Goal: Book appointment/travel/reservation

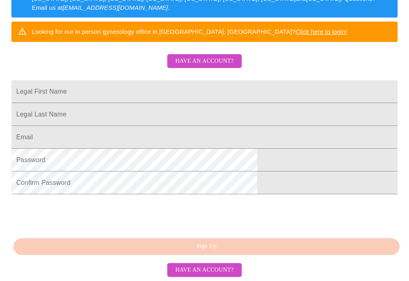
click at [186, 271] on span "Have an account?" at bounding box center [205, 270] width 58 height 10
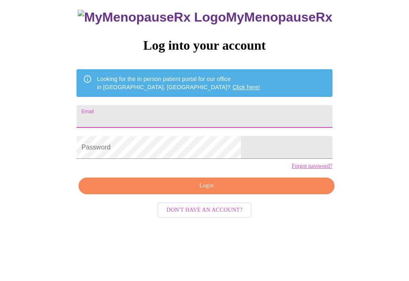
scroll to position [18, 0]
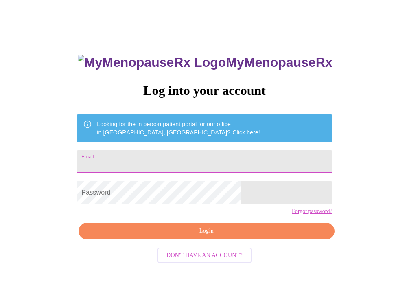
type input "[EMAIL_ADDRESS][DOMAIN_NAME]"
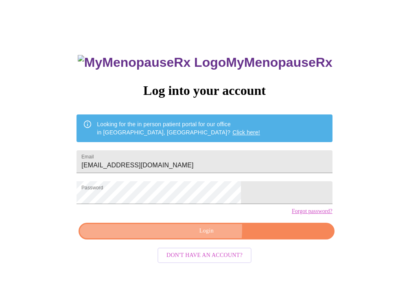
click at [175, 236] on span "Login" at bounding box center [206, 231] width 237 height 10
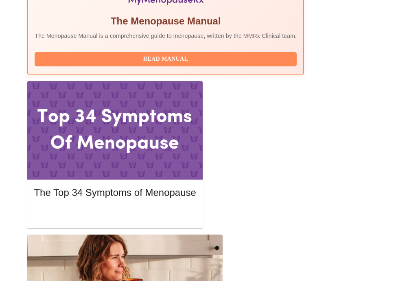
scroll to position [341, 0]
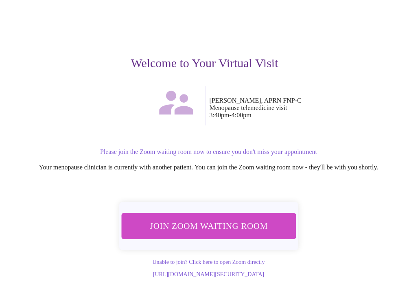
scroll to position [54, 0]
click at [221, 218] on span "Join Zoom Waiting Room" at bounding box center [208, 225] width 153 height 15
